Goal: Information Seeking & Learning: Learn about a topic

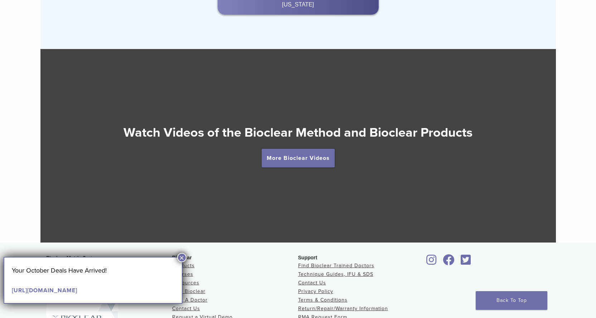
scroll to position [1349, 0]
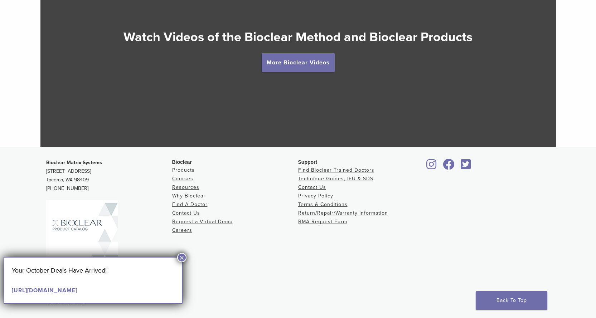
click at [185, 172] on link "Products" at bounding box center [183, 170] width 23 height 6
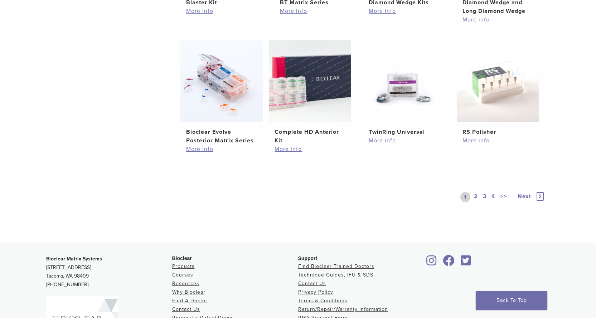
scroll to position [608, 0]
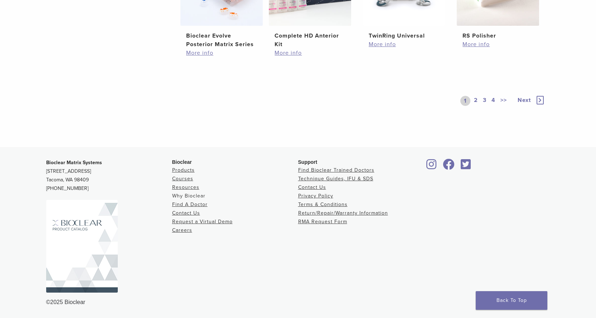
click at [186, 195] on link "Why Bioclear" at bounding box center [188, 196] width 33 height 6
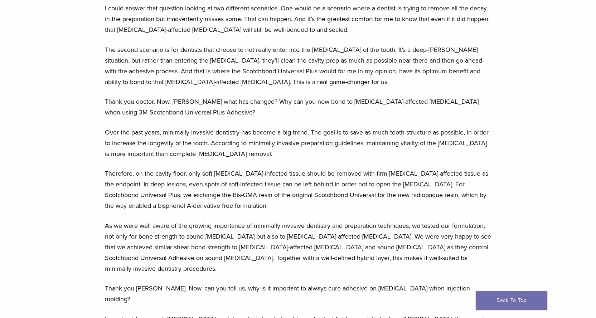
scroll to position [1117, 0]
